Goal: Task Accomplishment & Management: Use online tool/utility

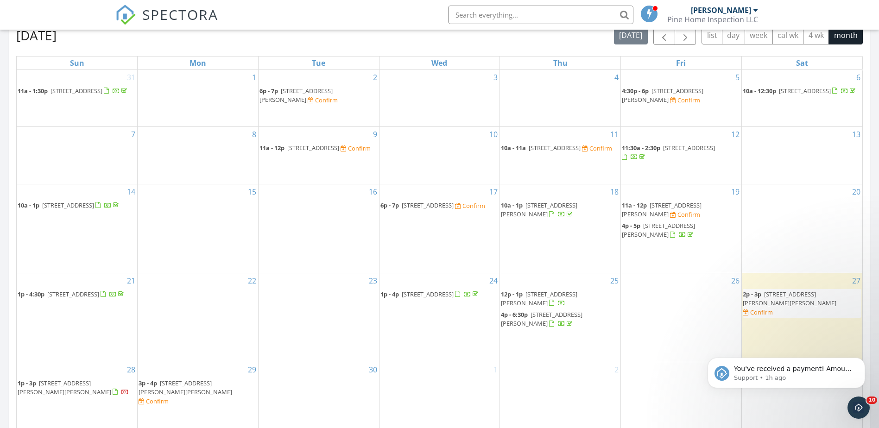
click at [513, 328] on span "255 Laird Ave Unit 9, Cliffside Park 07010" at bounding box center [542, 318] width 82 height 17
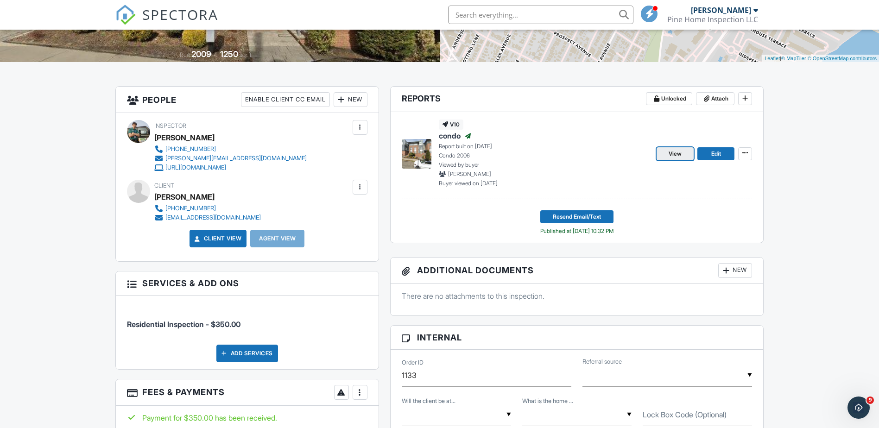
click at [683, 154] on link "View" at bounding box center [674, 153] width 37 height 13
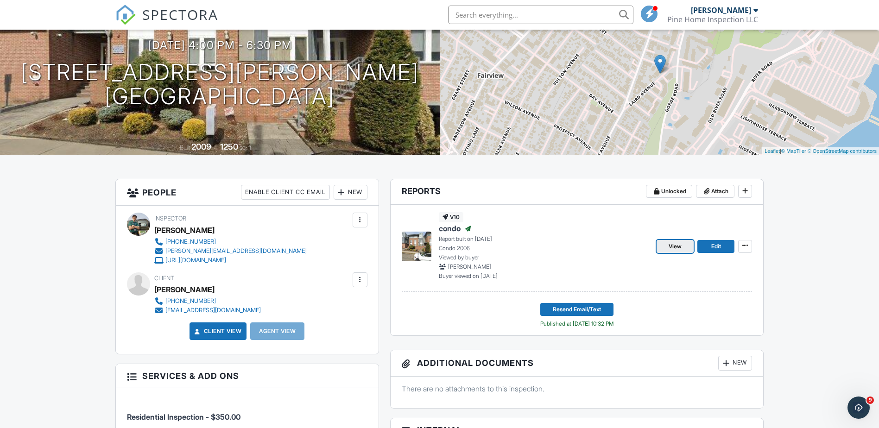
click at [665, 243] on link "View" at bounding box center [674, 246] width 37 height 13
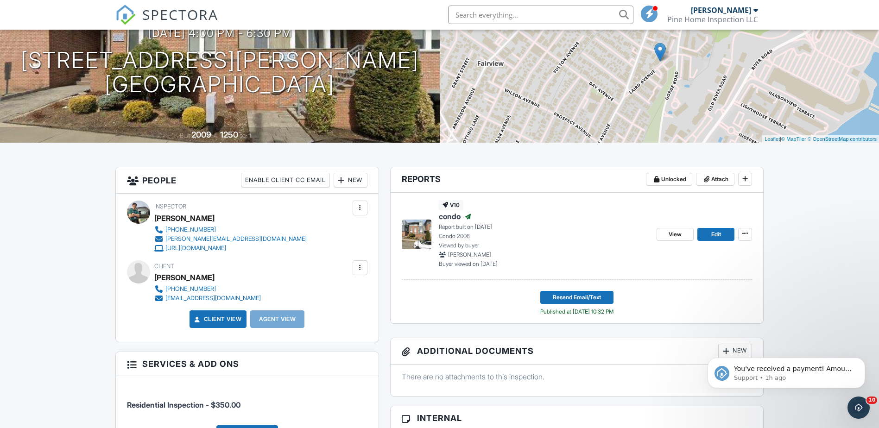
scroll to position [185, 0]
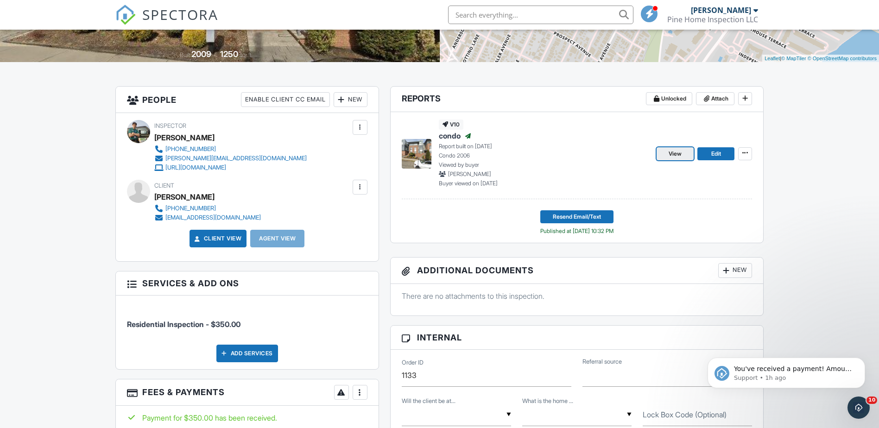
click at [680, 154] on span "View" at bounding box center [675, 153] width 13 height 9
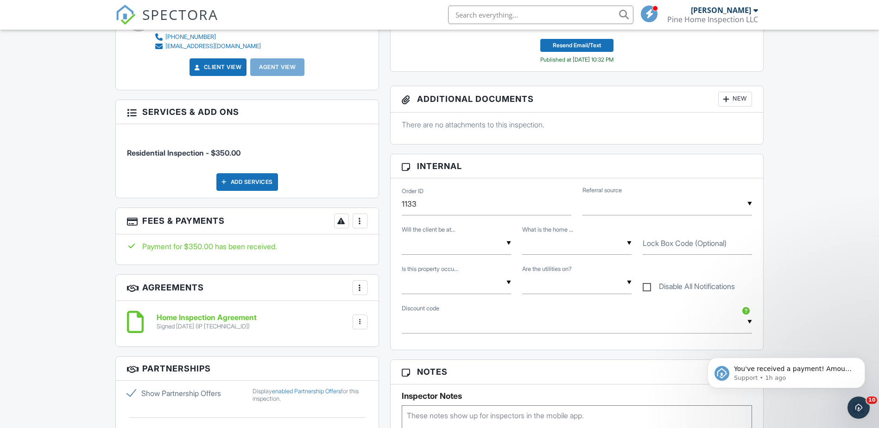
scroll to position [125, 0]
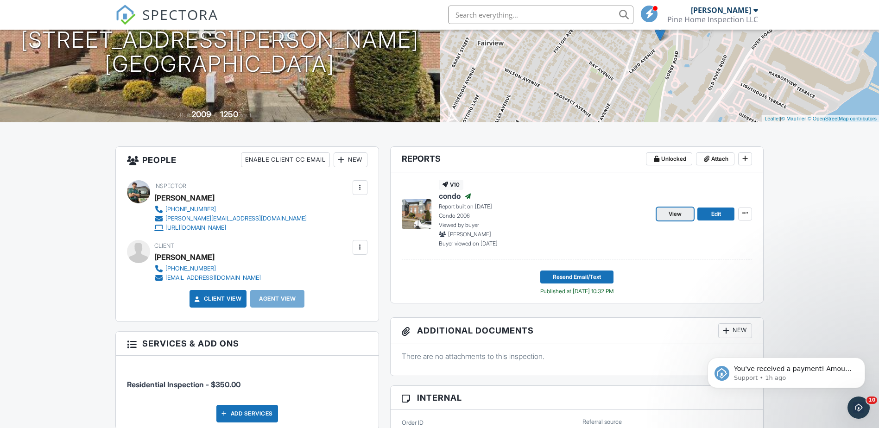
click at [683, 211] on link "View" at bounding box center [674, 214] width 37 height 13
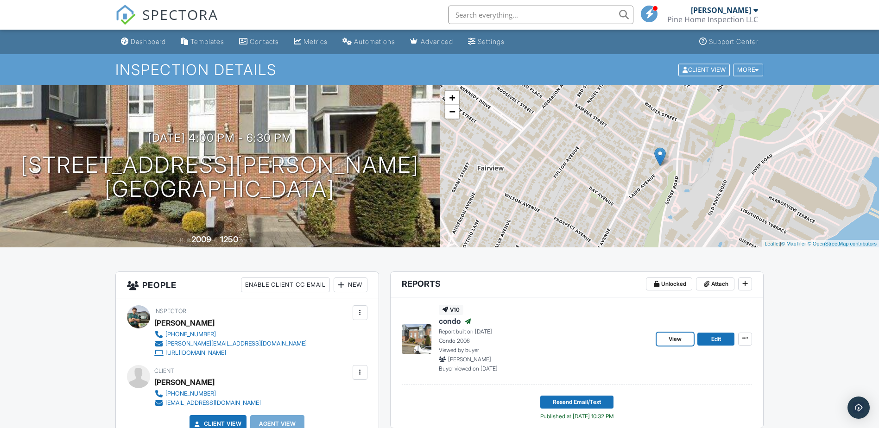
drag, startPoint x: 669, startPoint y: 340, endPoint x: 661, endPoint y: 335, distance: 9.9
click at [669, 340] on span "View" at bounding box center [675, 338] width 13 height 9
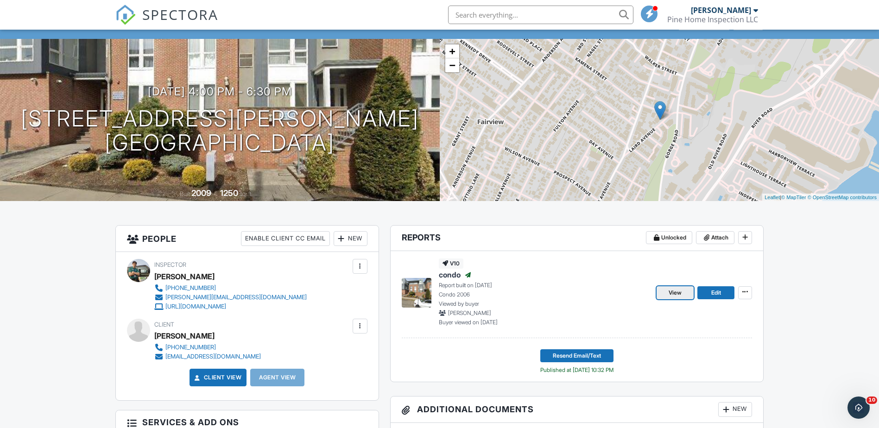
click at [682, 293] on span "View" at bounding box center [675, 292] width 13 height 9
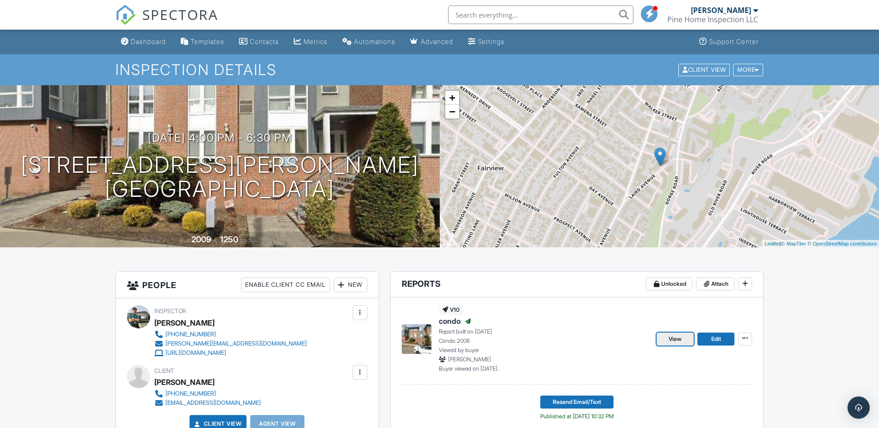
click at [665, 343] on link "View" at bounding box center [674, 339] width 37 height 13
